Goal: Task Accomplishment & Management: Use online tool/utility

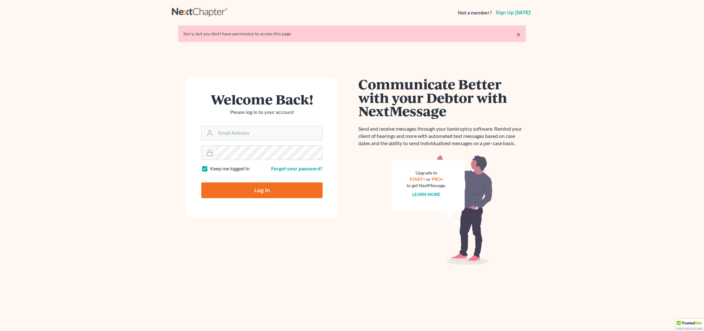
type input "jimmy@songlegal.com"
click at [250, 189] on input "Log In" at bounding box center [261, 191] width 121 height 16
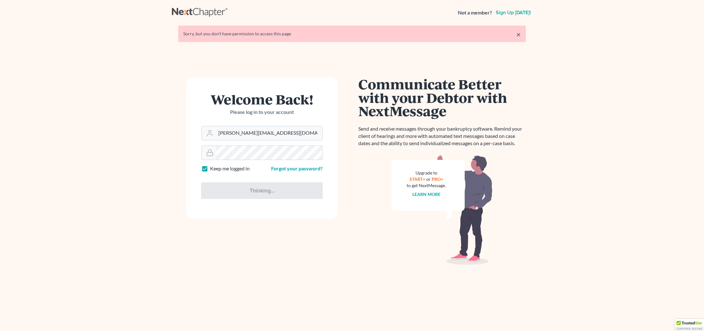
type input "Thinking..."
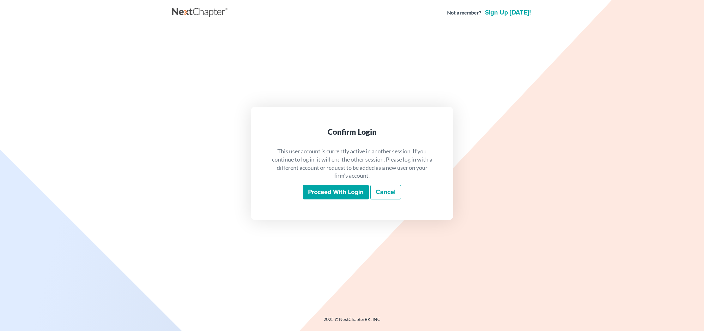
click at [318, 195] on input "Proceed with login" at bounding box center [336, 192] width 66 height 15
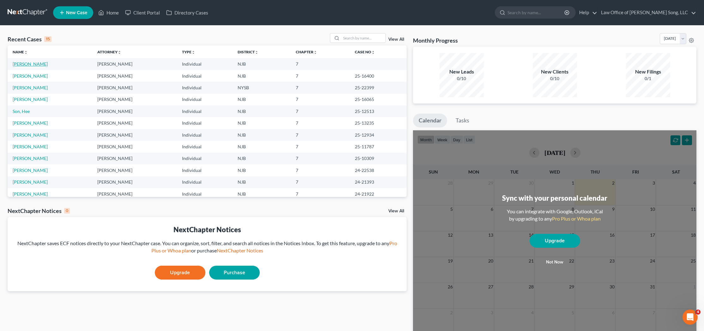
click at [24, 62] on link "[PERSON_NAME]" at bounding box center [30, 63] width 35 height 5
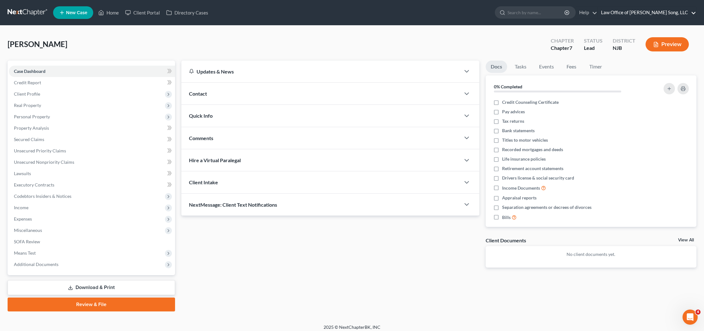
click at [687, 11] on link "Law Office of [PERSON_NAME] Song, LLC" at bounding box center [647, 12] width 98 height 11
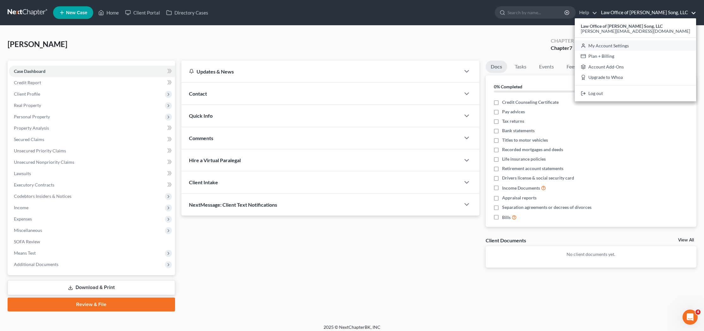
click at [653, 44] on link "My Account Settings" at bounding box center [635, 45] width 121 height 11
select select "24"
select select "33"
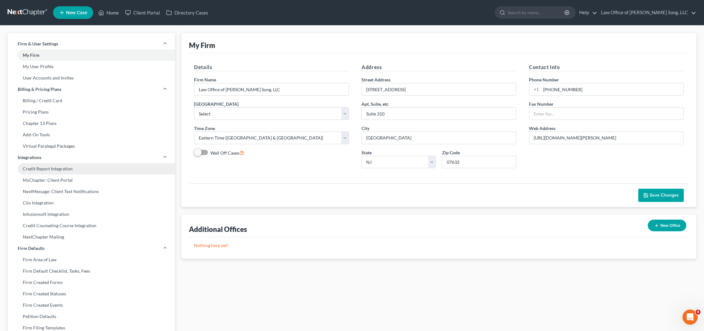
click at [72, 170] on link "Credit Report Integration" at bounding box center [91, 168] width 167 height 11
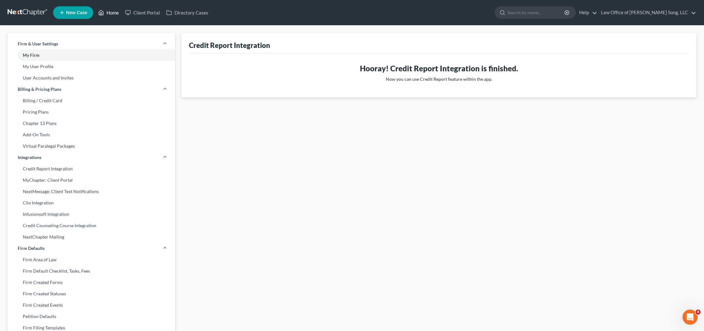
click at [111, 14] on link "Home" at bounding box center [108, 12] width 27 height 11
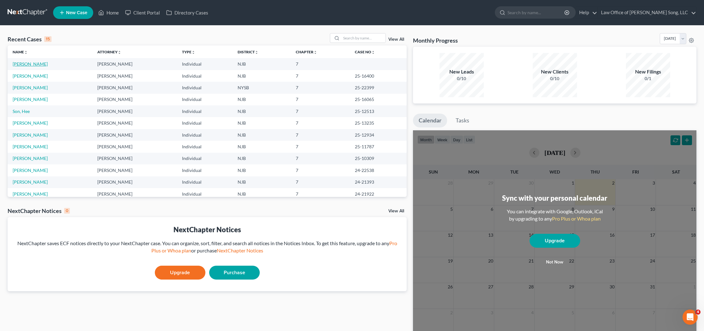
click at [37, 65] on link "[PERSON_NAME]" at bounding box center [30, 63] width 35 height 5
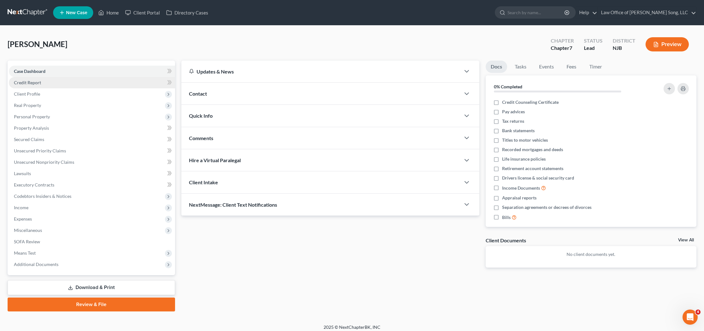
click at [41, 82] on link "Credit Report" at bounding box center [92, 82] width 166 height 11
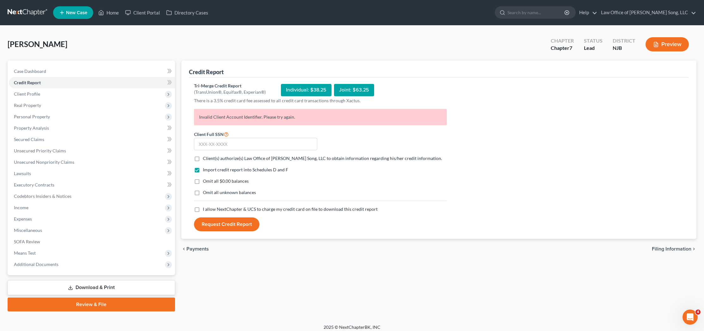
click at [203, 158] on label "Client(s) authorize(s) Law Office of [PERSON_NAME] Song, LLC to obtain informat…" at bounding box center [322, 158] width 239 height 6
click at [205, 158] on input "Client(s) authorize(s) Law Office of [PERSON_NAME] Song, LLC to obtain informat…" at bounding box center [207, 157] width 4 height 4
checkbox input "true"
click at [203, 182] on label "Omit all $0.00 balances" at bounding box center [226, 181] width 46 height 6
click at [205, 182] on input "Omit all $0.00 balances" at bounding box center [207, 180] width 4 height 4
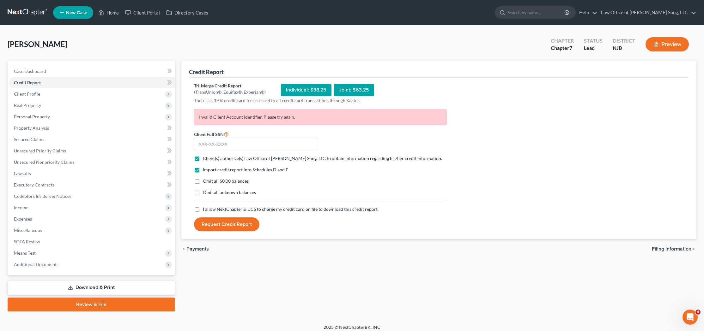
checkbox input "true"
drag, startPoint x: 197, startPoint y: 209, endPoint x: 191, endPoint y: 198, distance: 12.3
click at [203, 209] on label "I allow NextChapter & UCS to charge my credit card on file to download this cre…" at bounding box center [290, 209] width 175 height 6
click at [205, 209] on input "I allow NextChapter & UCS to charge my credit card on file to download this cre…" at bounding box center [207, 208] width 4 height 4
checkbox input "true"
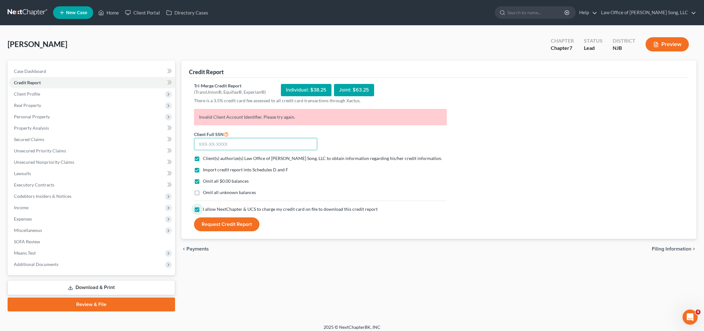
click at [258, 148] on input "text" at bounding box center [255, 144] width 123 height 13
click at [243, 143] on input "139-06" at bounding box center [255, 144] width 123 height 13
type input "139-06-1675"
click at [230, 226] on button "Request Credit Report" at bounding box center [226, 225] width 65 height 14
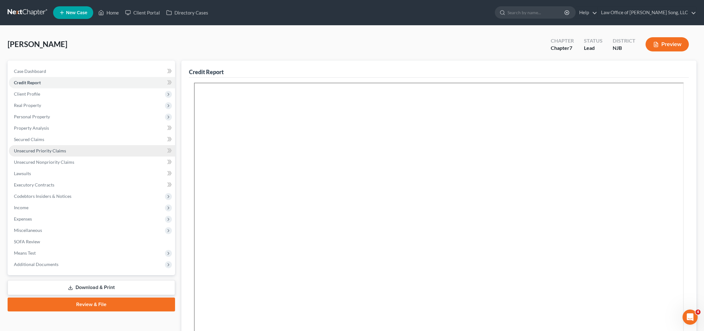
click at [59, 154] on link "Unsecured Priority Claims" at bounding box center [92, 150] width 166 height 11
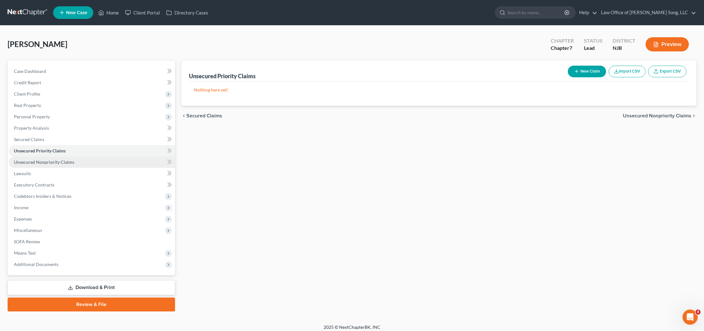
click at [58, 160] on span "Unsecured Nonpriority Claims" at bounding box center [44, 162] width 60 height 5
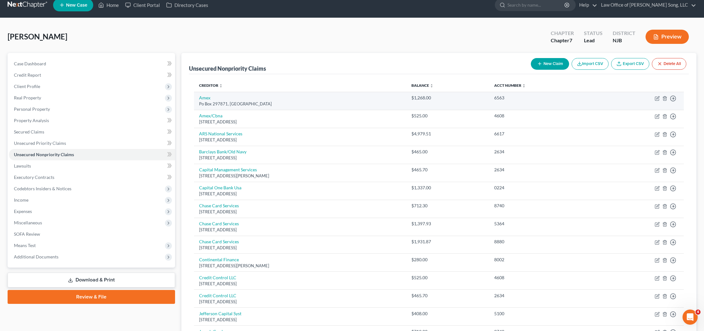
scroll to position [6, 0]
